Goal: Transaction & Acquisition: Purchase product/service

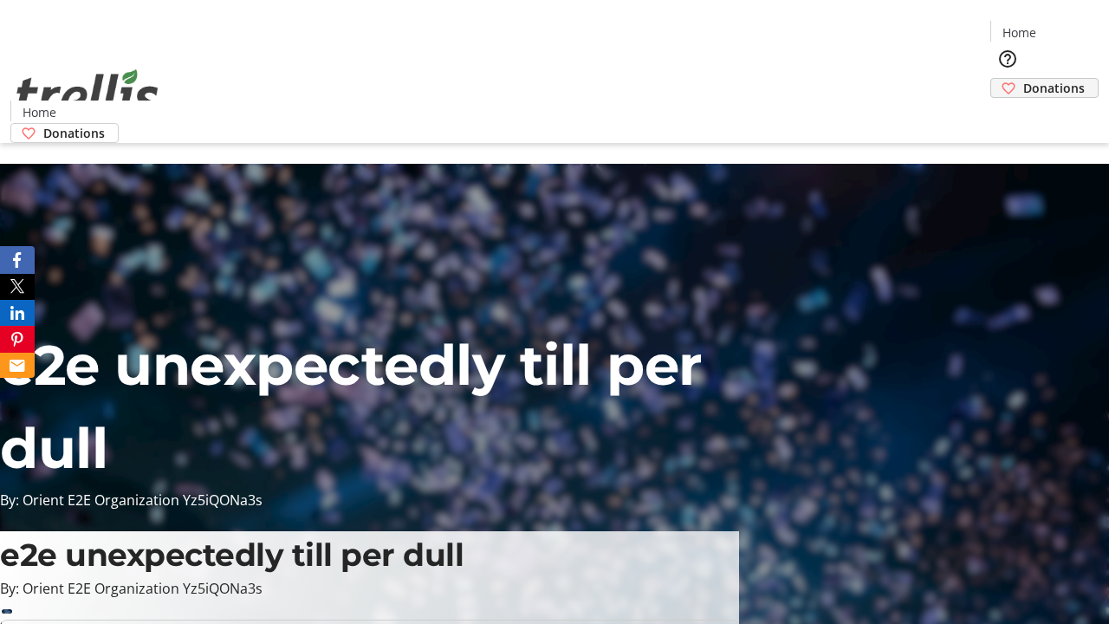
click at [1023, 79] on span "Donations" at bounding box center [1054, 88] width 62 height 18
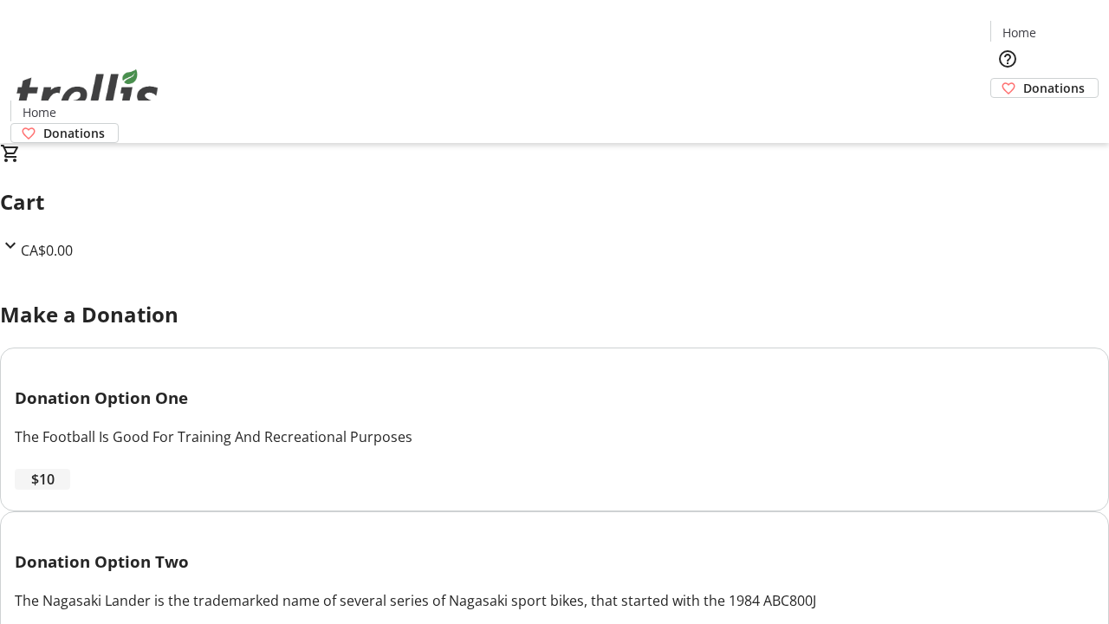
click at [55, 489] on span "$10" at bounding box center [42, 479] width 23 height 21
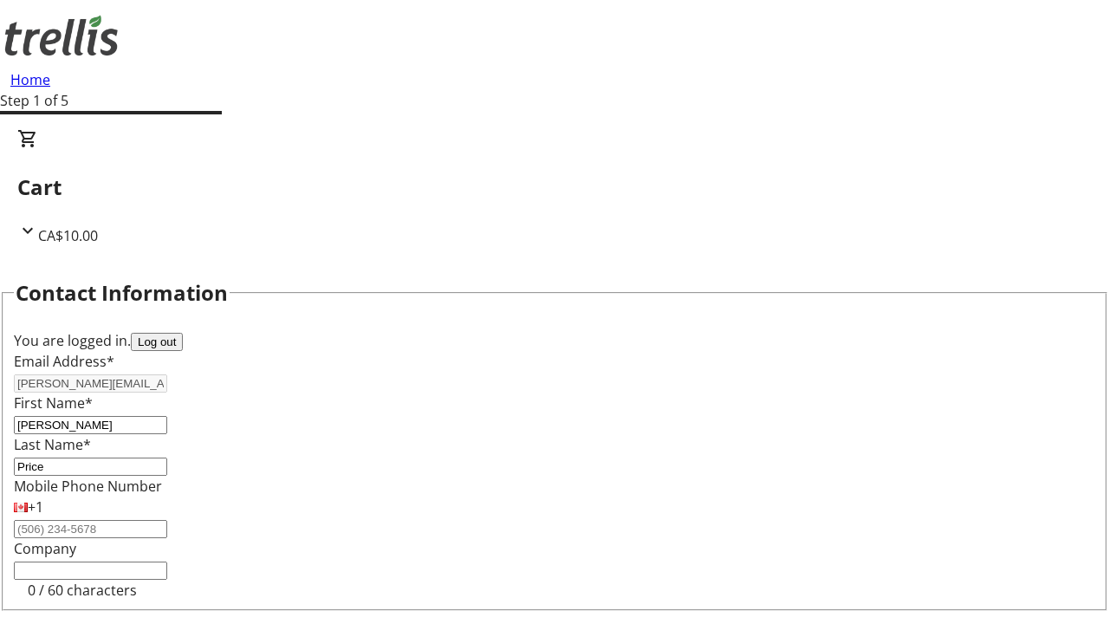
select select "CA"
type input "[STREET_ADDRESS][PERSON_NAME]"
type input "Kelowna"
select select "BC"
type input "Kelowna"
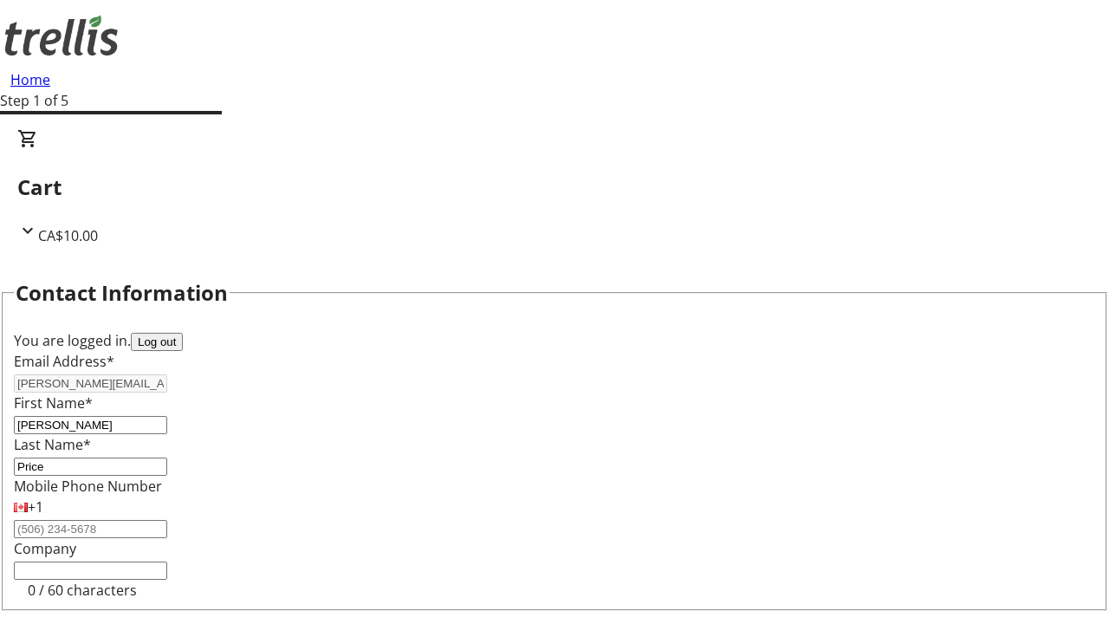
type input "V1Y 0C2"
